Goal: Task Accomplishment & Management: Use online tool/utility

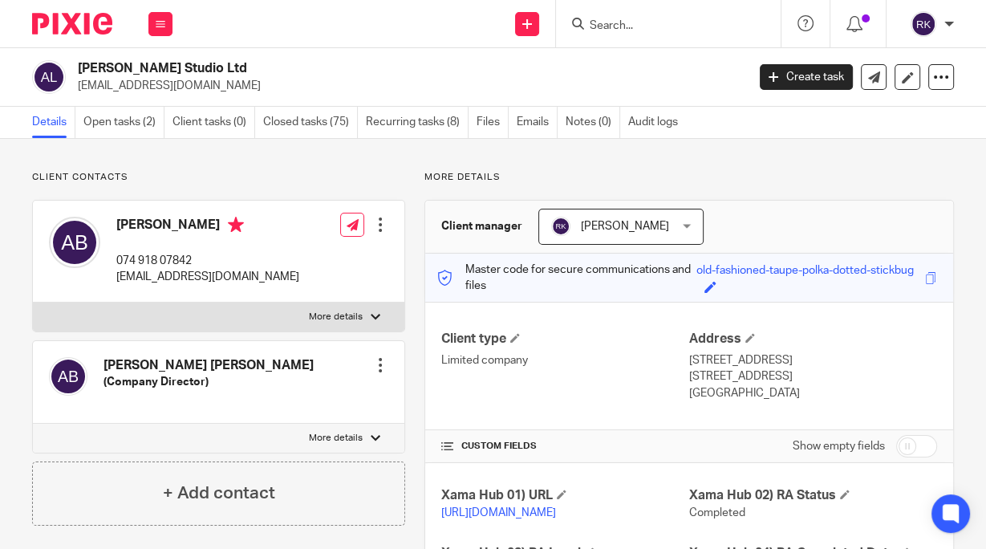
click at [666, 22] on input "Search" at bounding box center [660, 26] width 144 height 14
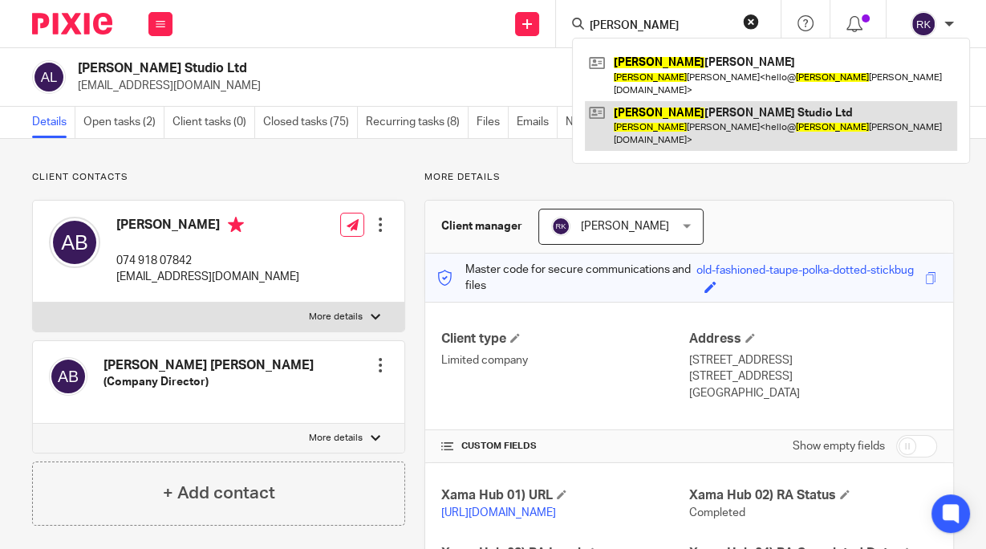
type input "[PERSON_NAME]"
click at [674, 107] on link at bounding box center [771, 126] width 372 height 50
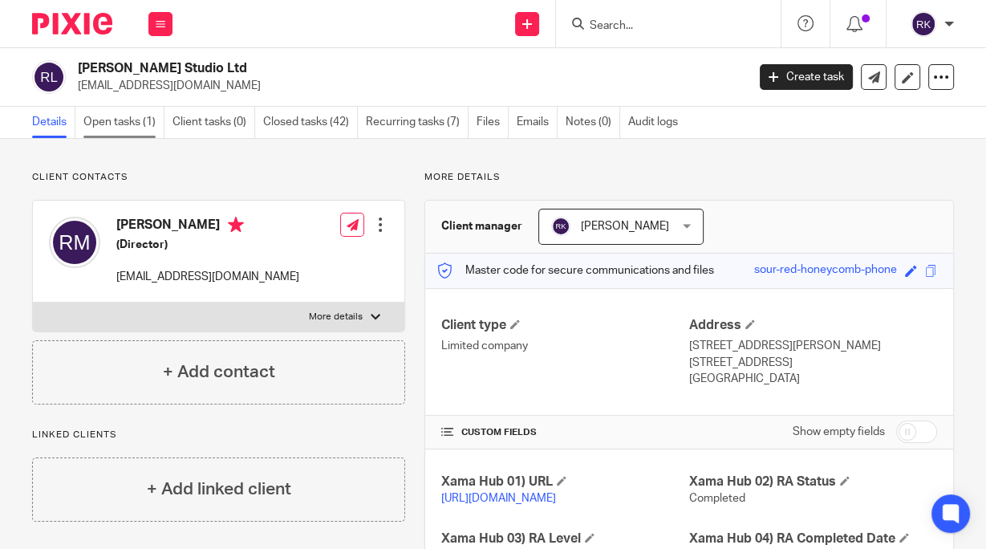
click at [108, 119] on link "Open tasks (1)" at bounding box center [123, 122] width 81 height 31
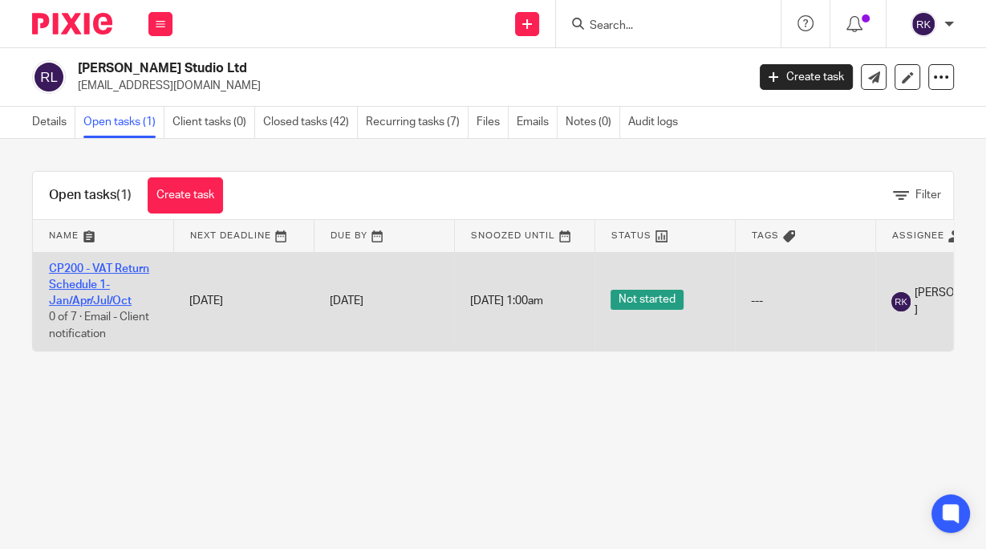
click at [97, 266] on link "CP200 - VAT Return Schedule 1- Jan/Apr/Jul/Oct" at bounding box center [99, 285] width 100 height 44
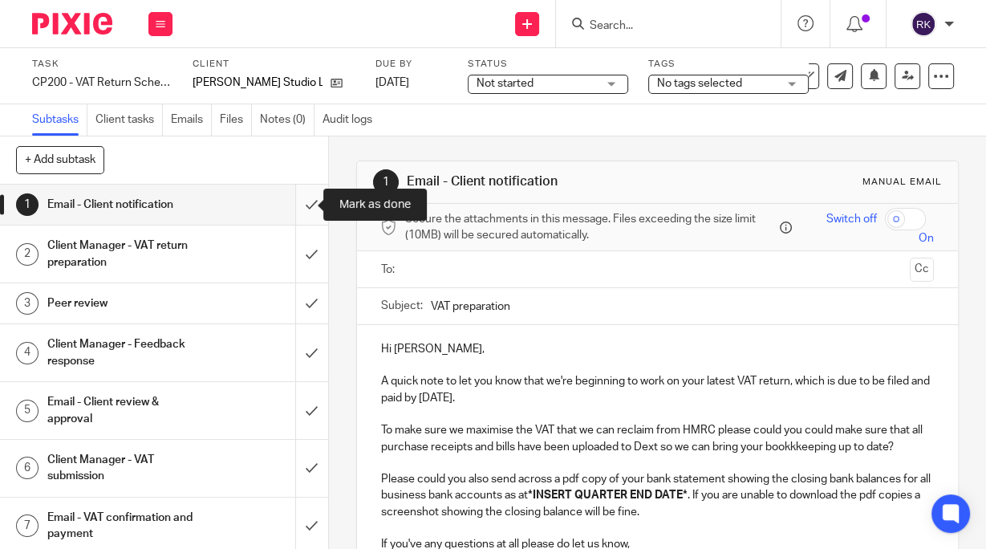
click at [297, 203] on input "submit" at bounding box center [164, 204] width 328 height 40
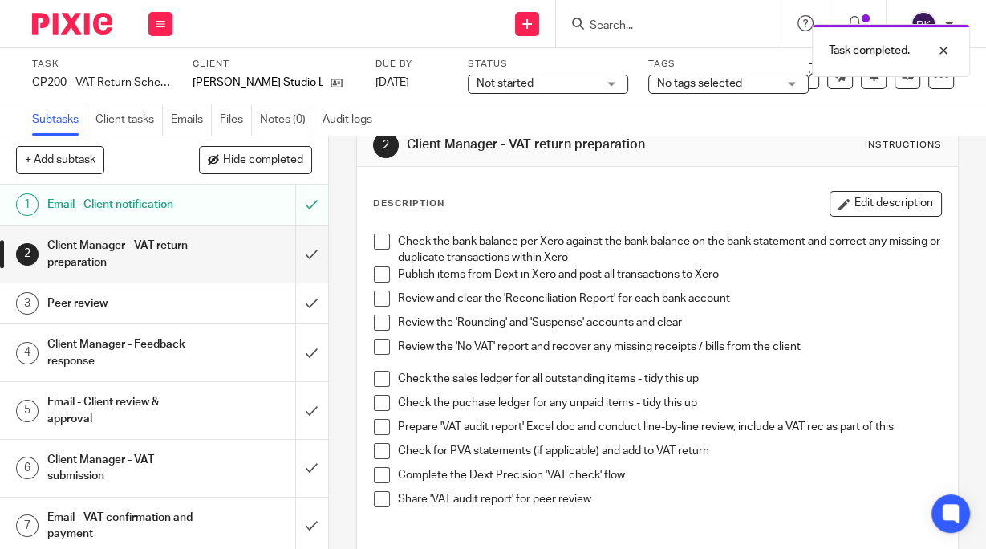
scroll to position [64, 0]
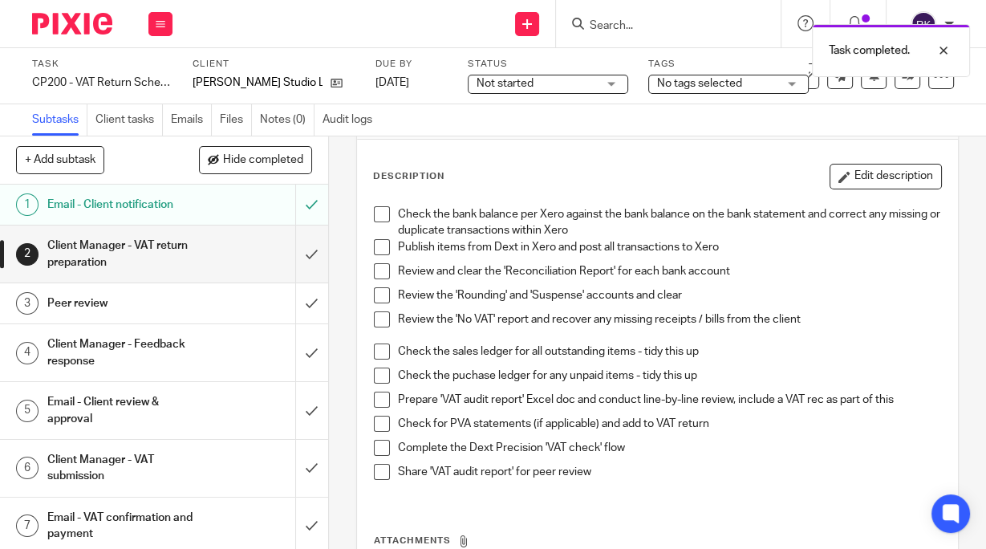
click at [376, 243] on span at bounding box center [382, 247] width 16 height 16
click at [376, 269] on span at bounding box center [382, 271] width 16 height 16
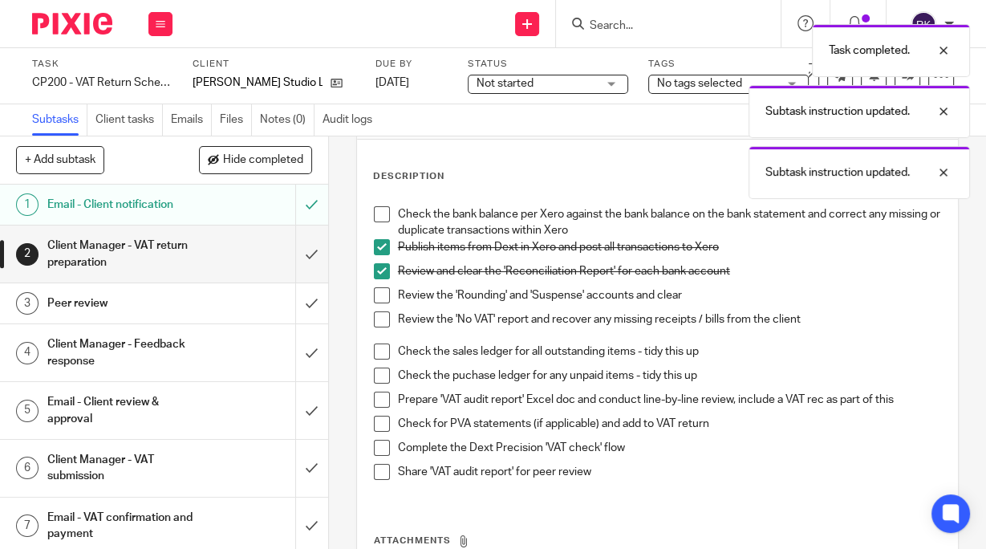
click at [383, 290] on span at bounding box center [382, 295] width 16 height 16
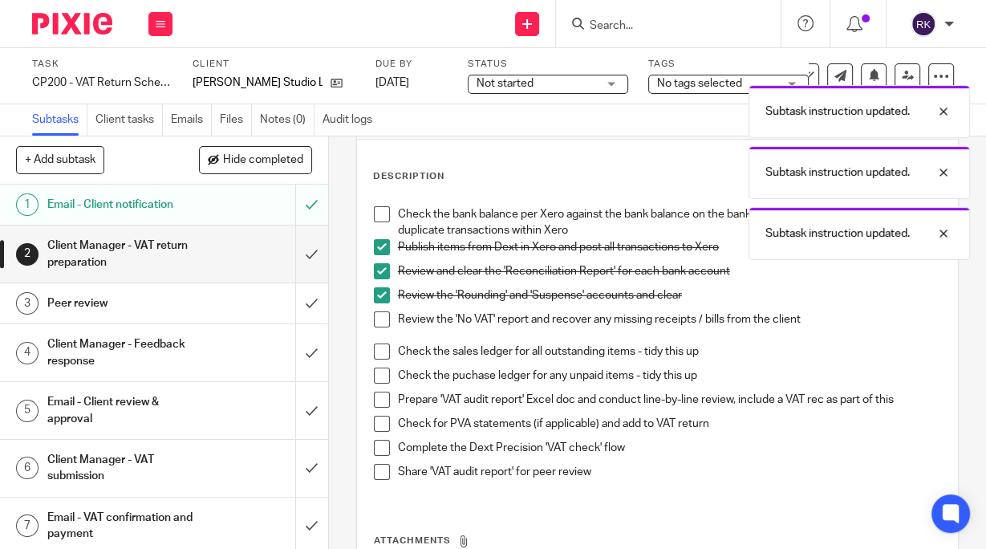
click at [380, 314] on span at bounding box center [382, 319] width 16 height 16
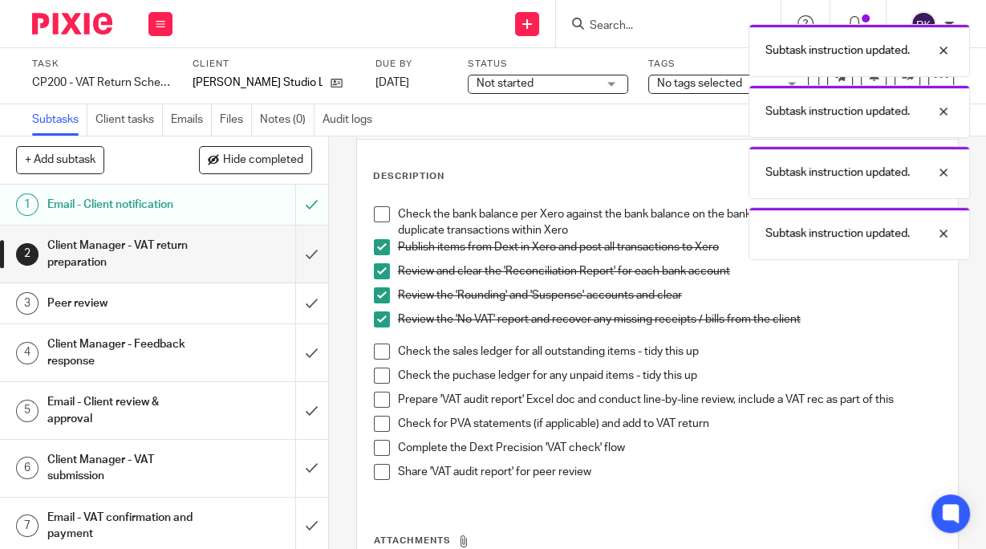
click at [378, 351] on span at bounding box center [382, 351] width 16 height 16
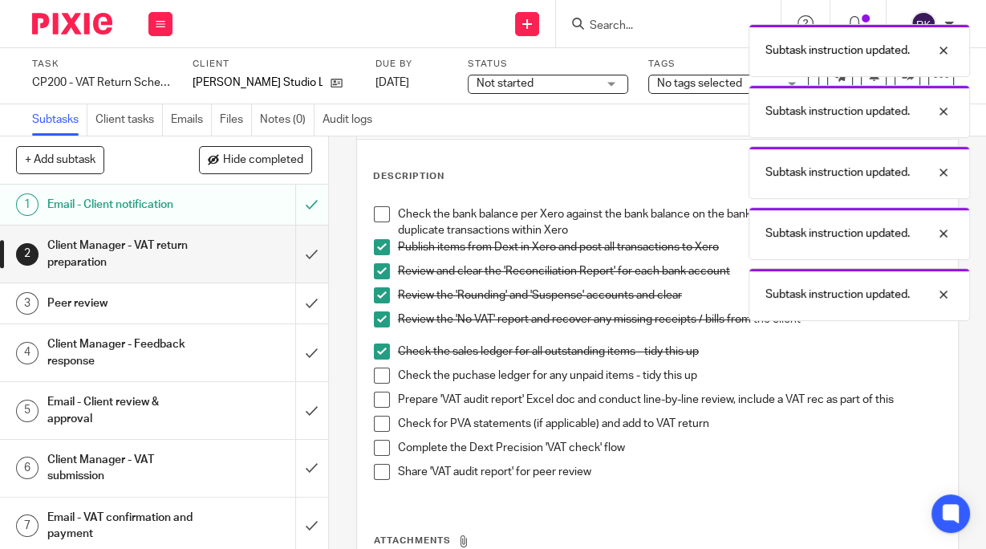
click at [375, 375] on span at bounding box center [382, 375] width 16 height 16
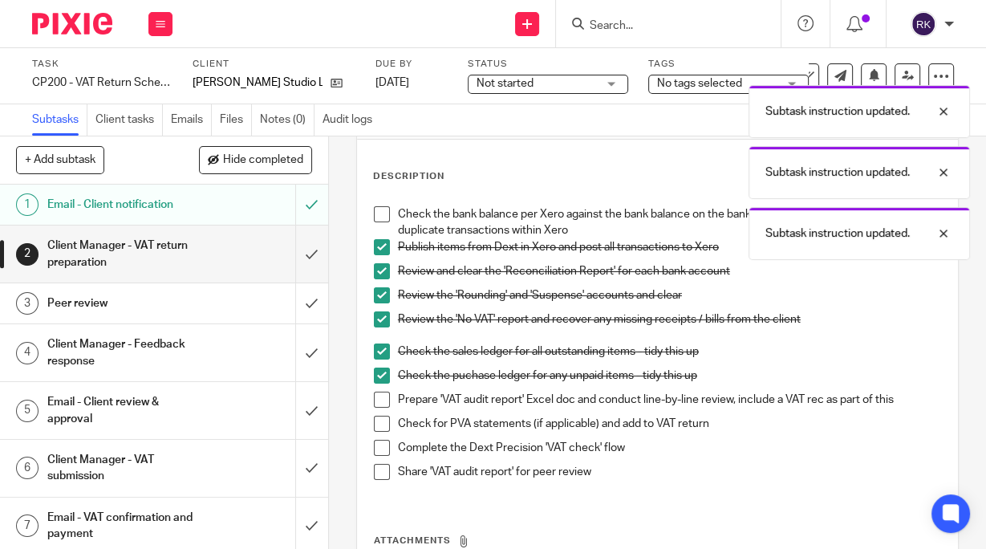
click at [379, 446] on span at bounding box center [382, 447] width 16 height 16
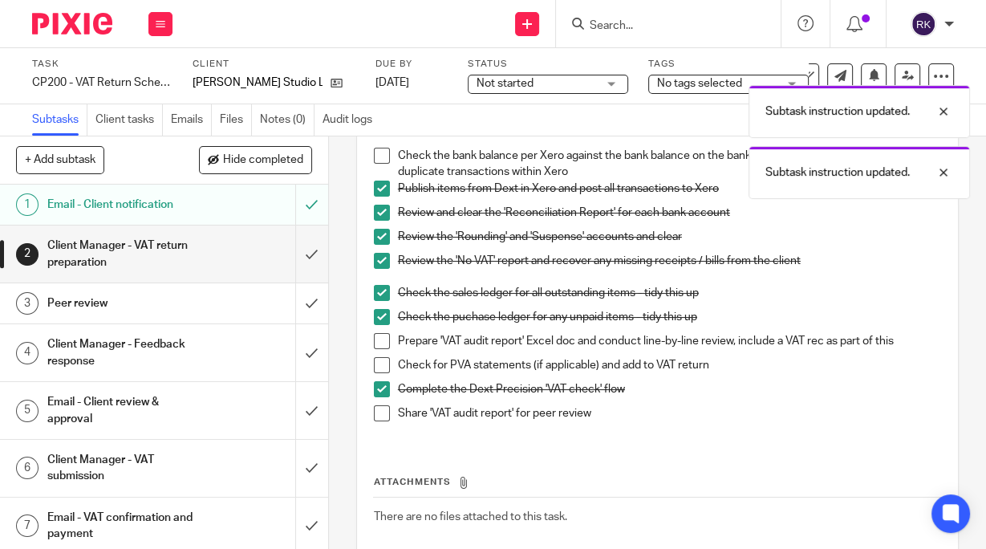
scroll to position [128, 0]
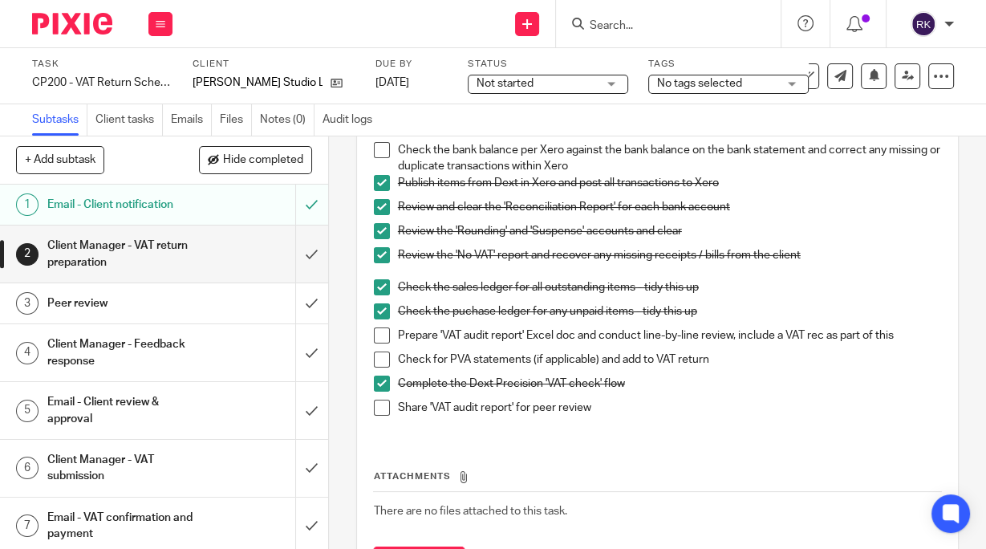
click at [374, 358] on span at bounding box center [382, 359] width 16 height 16
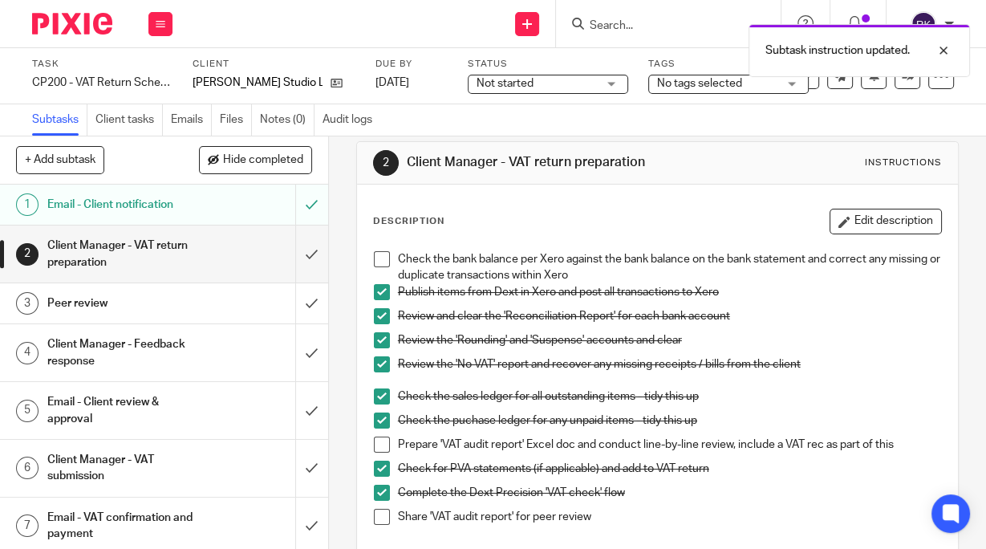
scroll to position [0, 0]
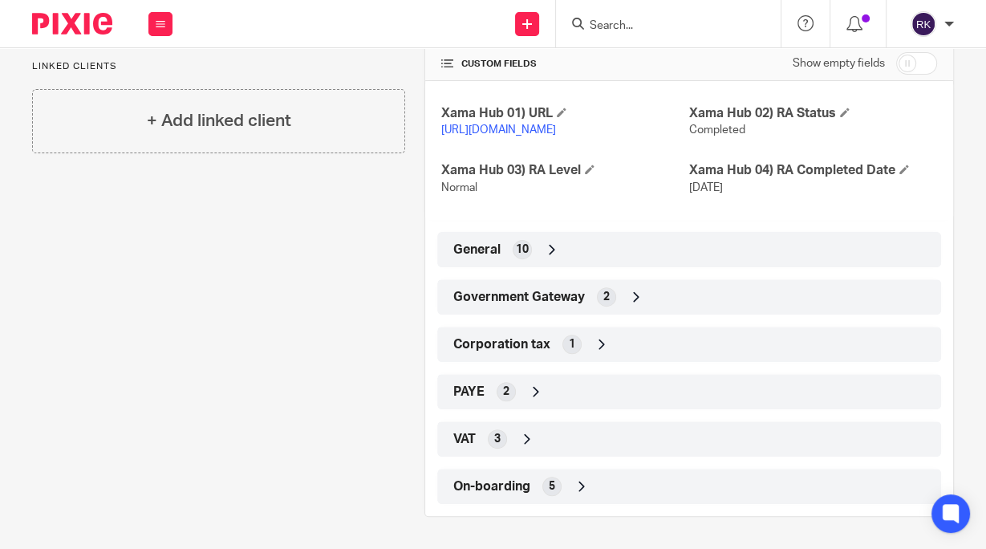
scroll to position [383, 0]
click at [633, 297] on icon at bounding box center [636, 297] width 16 height 16
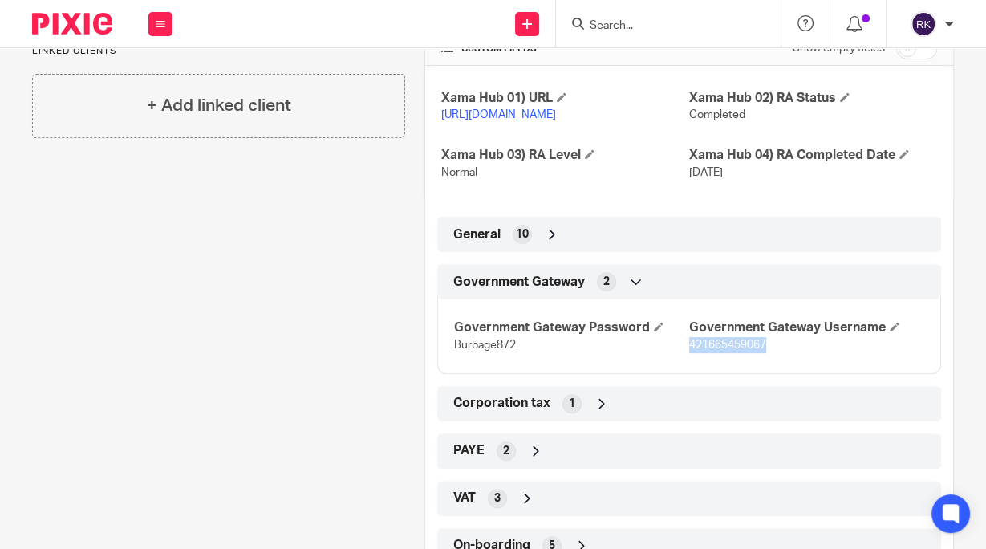
drag, startPoint x: 776, startPoint y: 362, endPoint x: 683, endPoint y: 359, distance: 92.3
click at [689, 353] on p "421665459067" at bounding box center [806, 345] width 235 height 16
copy span "421665459067"
drag, startPoint x: 519, startPoint y: 361, endPoint x: 451, endPoint y: 359, distance: 68.2
click at [454, 353] on p "Burbage872" at bounding box center [571, 345] width 235 height 16
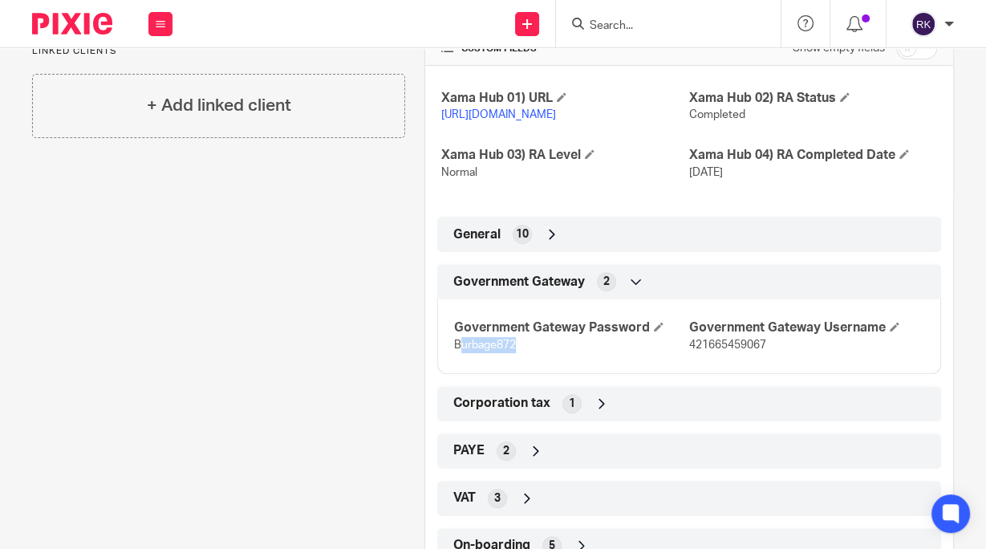
click at [524, 353] on p "Burbage872" at bounding box center [571, 345] width 235 height 16
drag, startPoint x: 517, startPoint y: 362, endPoint x: 446, endPoint y: 362, distance: 71.4
click at [446, 362] on div "Government Gateway Password Burbage872 Government Gateway Username 421665459067" at bounding box center [689, 330] width 504 height 87
copy span "Burbage872"
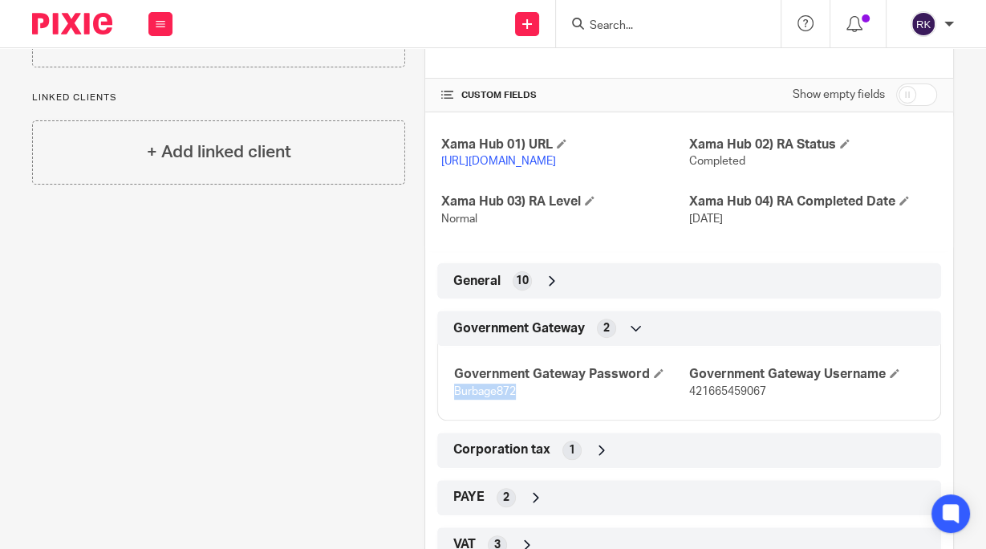
scroll to position [255, 0]
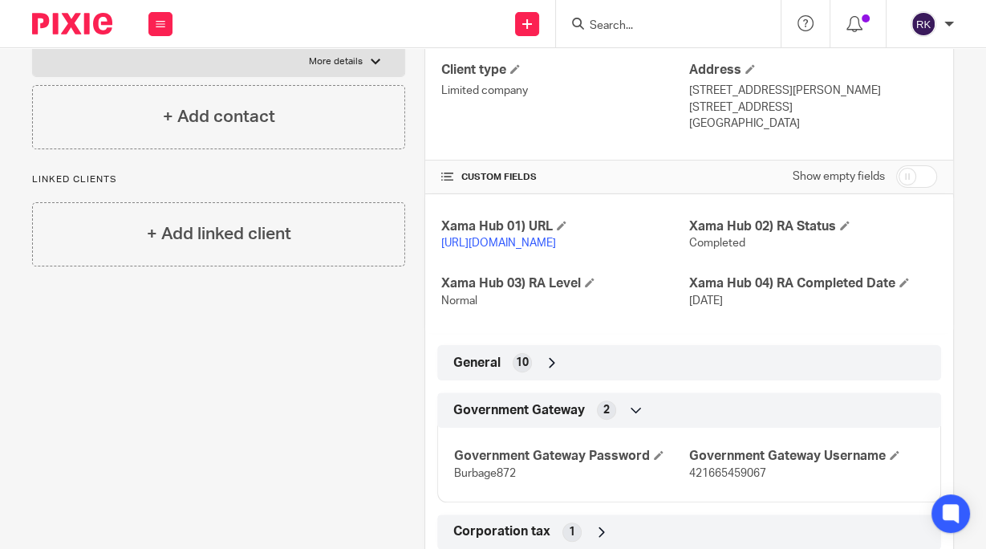
click at [581, 375] on div "General 10" at bounding box center [689, 362] width 480 height 27
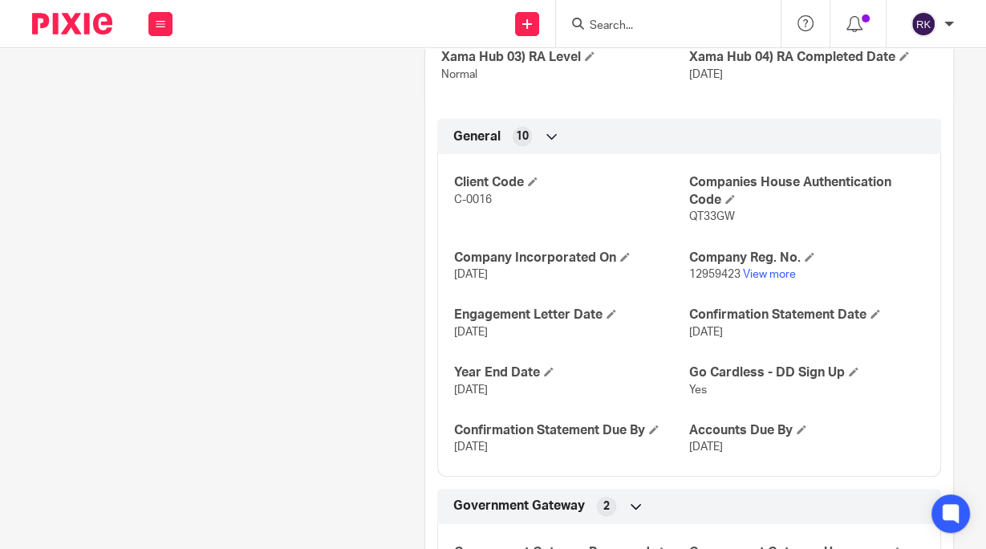
scroll to position [512, 0]
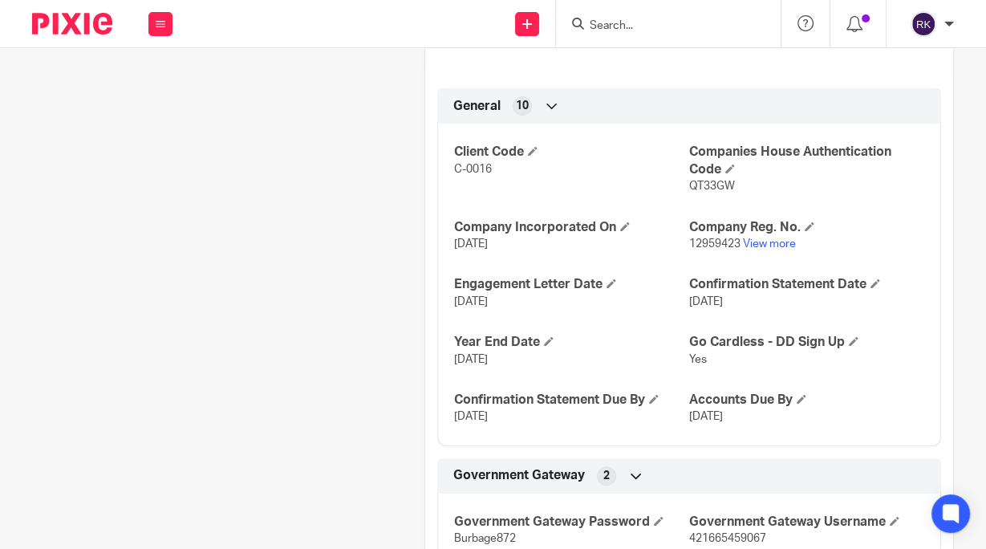
drag, startPoint x: 513, startPoint y: 375, endPoint x: 436, endPoint y: 377, distance: 77.0
click at [437, 378] on div "Client Code C-0016 Companies House Authentication Code QT33GW Company Incorpora…" at bounding box center [689, 278] width 504 height 334
copy span "[DATE]"
drag, startPoint x: 677, startPoint y: 261, endPoint x: 731, endPoint y: 261, distance: 53.7
click at [731, 261] on div "Client Code C-0016 Companies House Authentication Code QT33GW Company Incorpora…" at bounding box center [689, 278] width 504 height 334
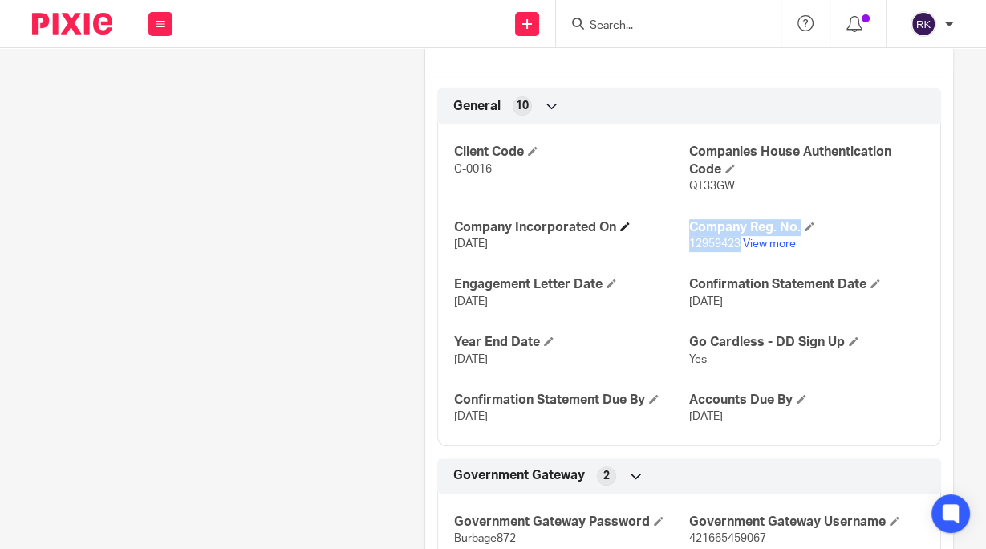
copy div "Company Reg. No. 12959423"
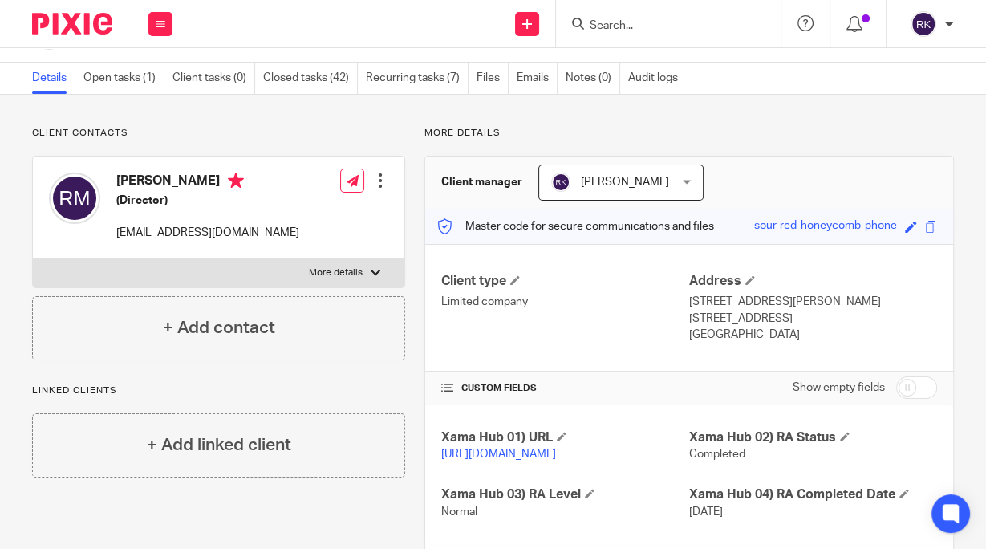
scroll to position [0, 0]
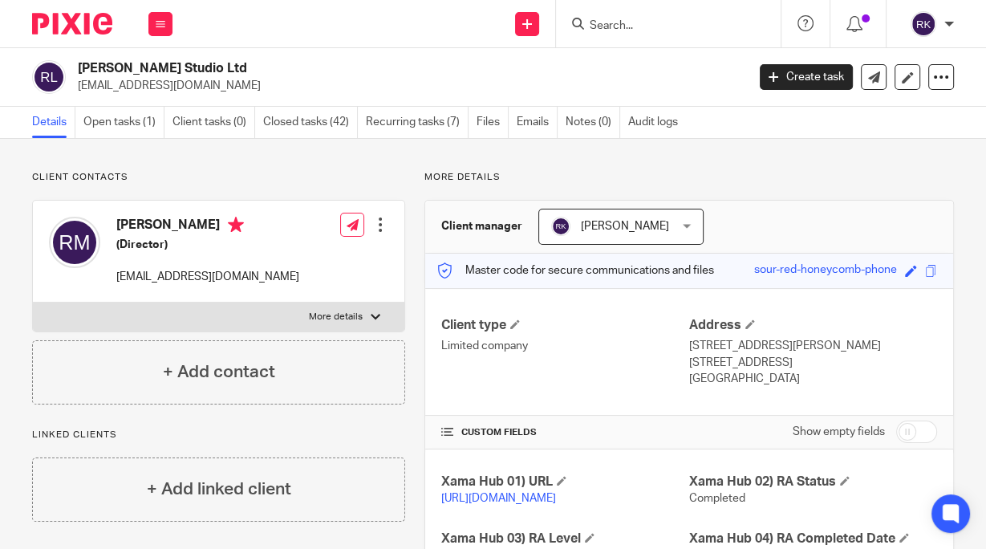
click at [661, 26] on input "Search" at bounding box center [660, 26] width 144 height 14
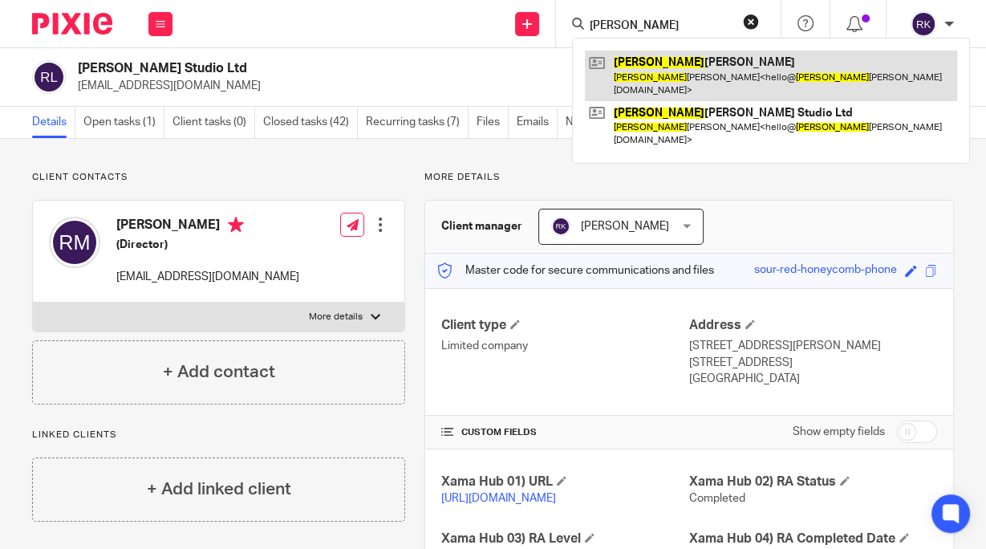
type input "Rory"
click at [641, 60] on link at bounding box center [771, 76] width 372 height 50
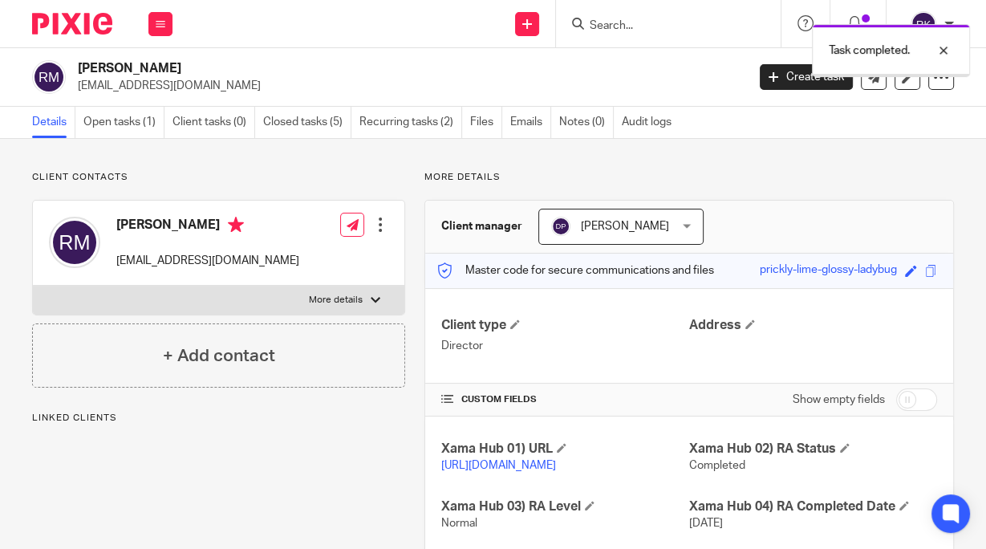
scroll to position [209, 0]
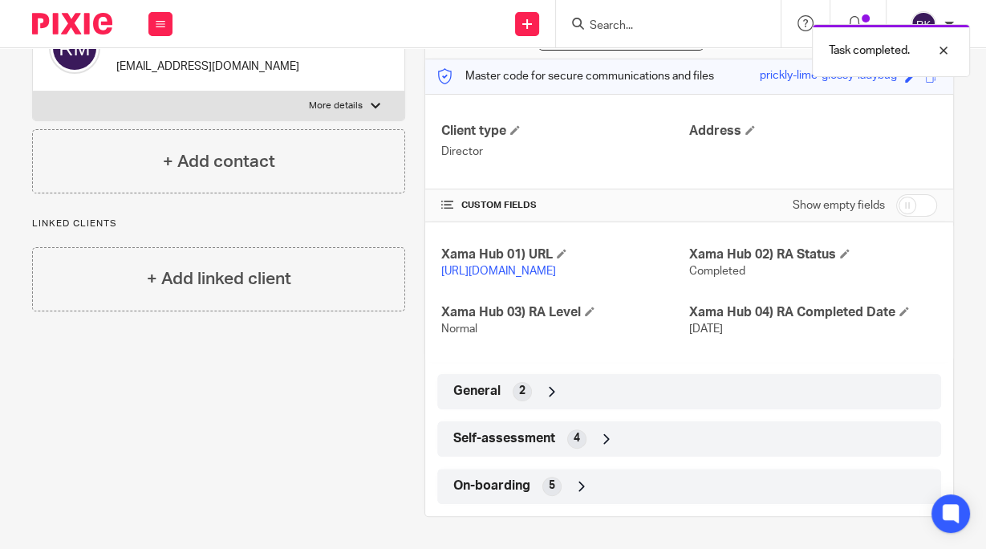
click at [711, 427] on div "Self-assessment 4" at bounding box center [689, 438] width 480 height 27
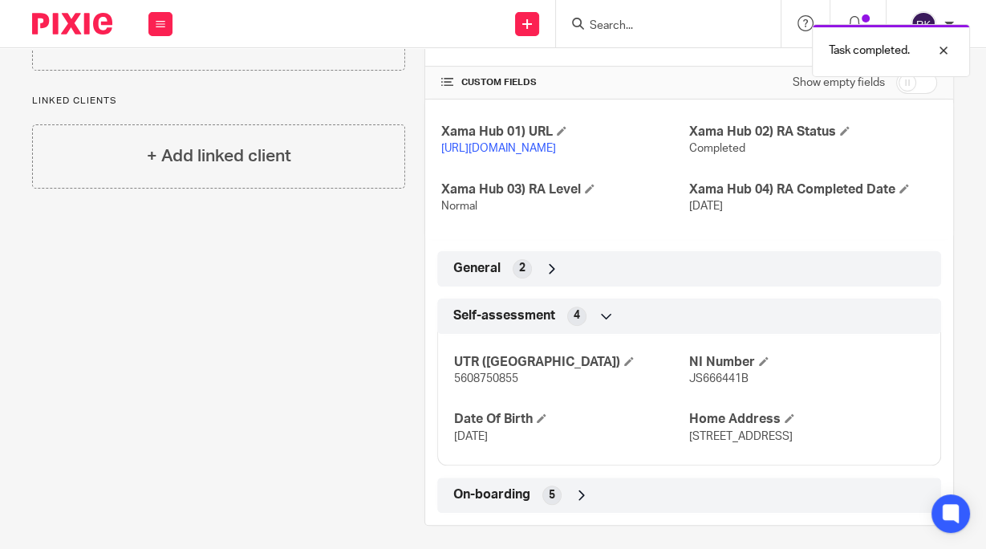
scroll to position [340, 0]
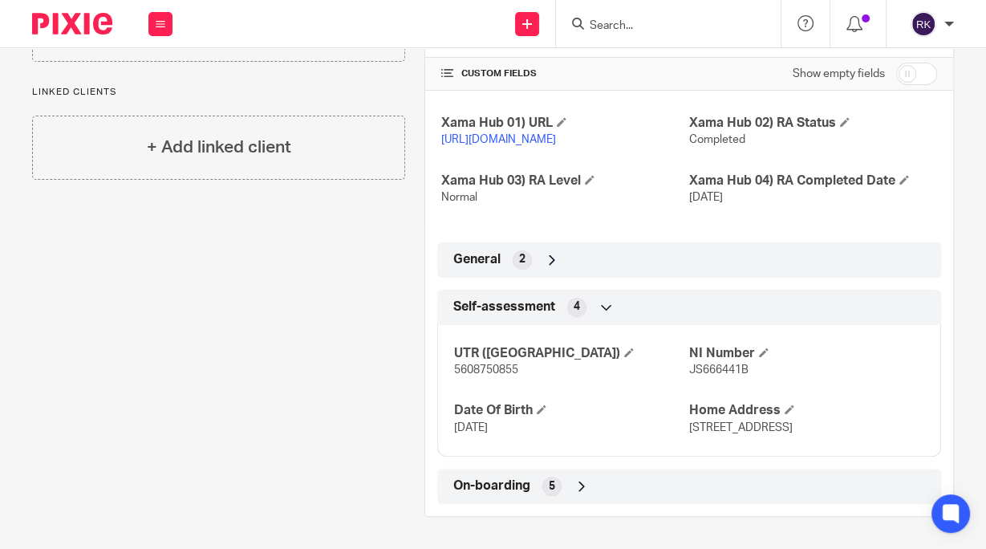
drag, startPoint x: 682, startPoint y: 430, endPoint x: 885, endPoint y: 436, distance: 203.0
click at [885, 436] on div "UTR ([GEOGRAPHIC_DATA]) 5608750855 NI Number JS666441B Date Of Birth [DATE] Hom…" at bounding box center [689, 385] width 504 height 144
